Goal: Information Seeking & Learning: Learn about a topic

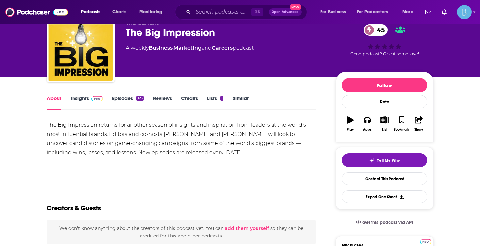
scroll to position [23, 0]
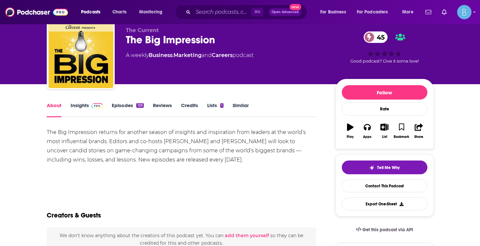
click at [81, 104] on link "Insights" at bounding box center [87, 109] width 32 height 15
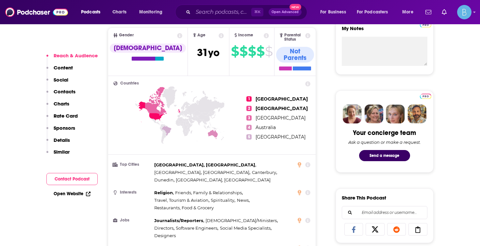
scroll to position [457, 0]
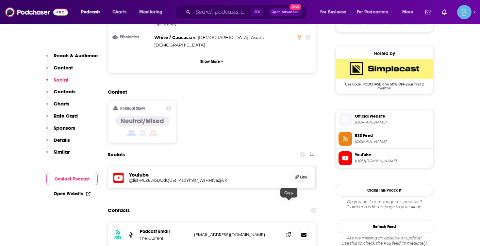
click at [288, 232] on icon at bounding box center [289, 234] width 5 height 5
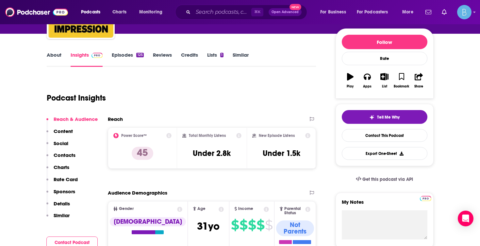
scroll to position [0, 0]
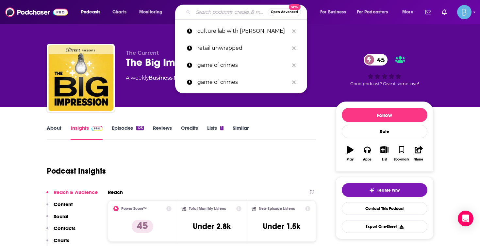
click at [209, 13] on input "Search podcasts, credits, & more..." at bounding box center [230, 12] width 75 height 10
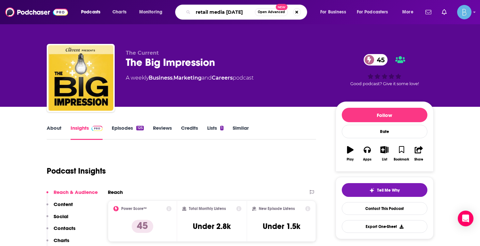
type input "retail media thursdays"
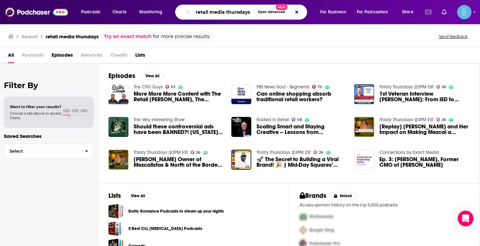
click at [232, 17] on input "retail media thursdays" at bounding box center [224, 12] width 62 height 10
type input "the modern retail podcast"
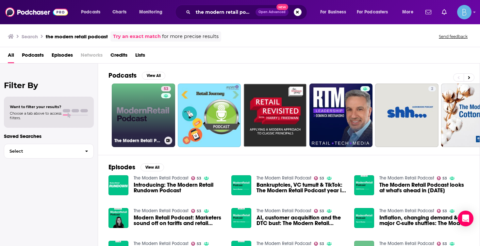
click at [138, 116] on link "53 The Modern Retail Podcast" at bounding box center [143, 114] width 63 height 63
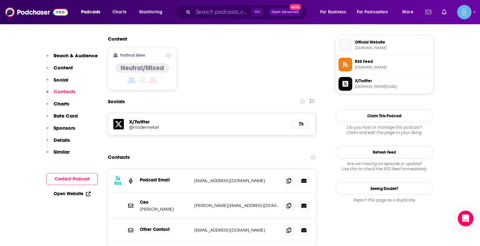
scroll to position [529, 0]
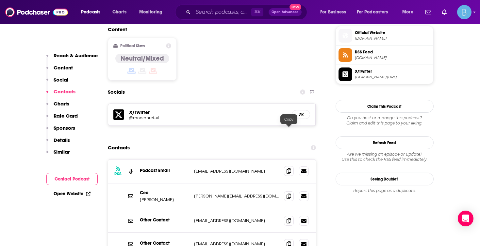
click at [288, 168] on icon at bounding box center [289, 170] width 5 height 5
click at [289, 193] on icon at bounding box center [289, 195] width 5 height 5
click at [210, 9] on input "Search podcasts, credits, & more..." at bounding box center [222, 12] width 58 height 10
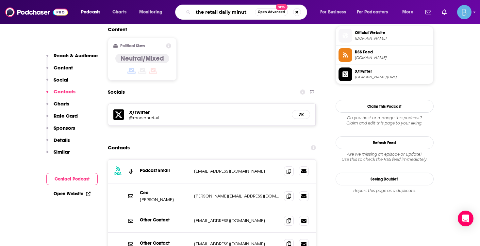
type input "the retail daily minute"
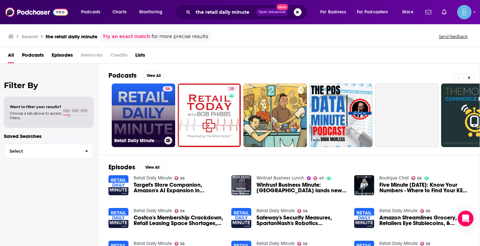
click at [139, 108] on link "56 Retail Daily Minute" at bounding box center [143, 114] width 63 height 63
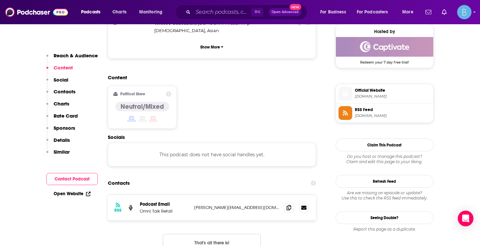
scroll to position [488, 0]
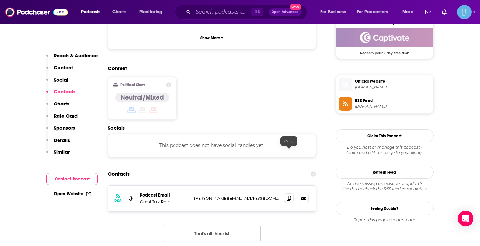
click at [290, 195] on icon at bounding box center [289, 197] width 5 height 5
click at [203, 12] on input "Search podcasts, credits, & more..." at bounding box center [222, 12] width 58 height 10
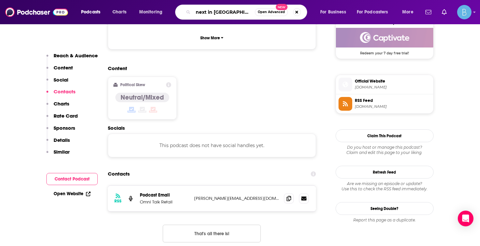
type input "next in media"
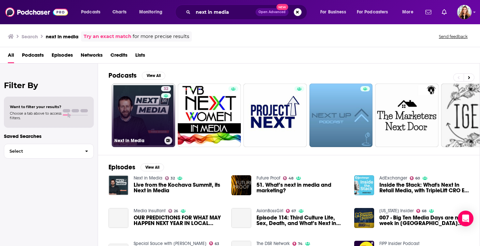
click at [143, 109] on link "32 Next in Media" at bounding box center [143, 114] width 63 height 63
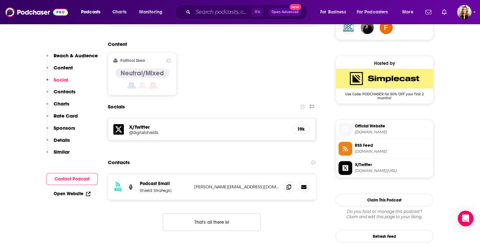
scroll to position [500, 0]
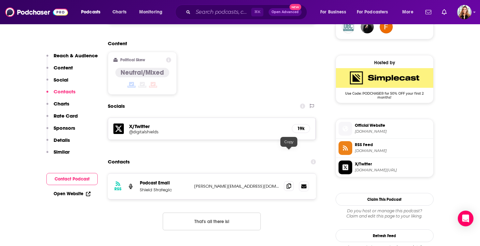
click at [290, 183] on icon at bounding box center [289, 185] width 5 height 5
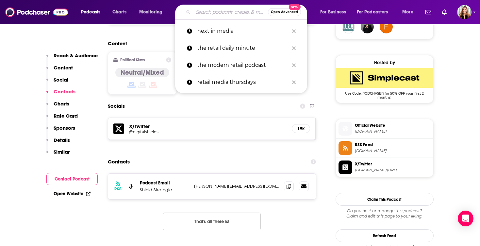
click at [206, 12] on input "Search podcasts, credits, & more..." at bounding box center [230, 12] width 75 height 10
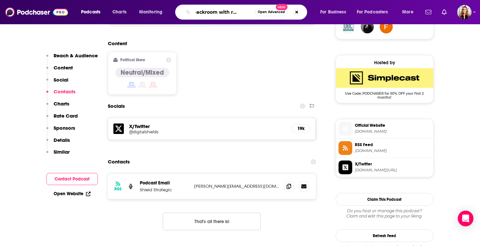
type input "the backroom with retail dive"
